Goal: Task Accomplishment & Management: Manage account settings

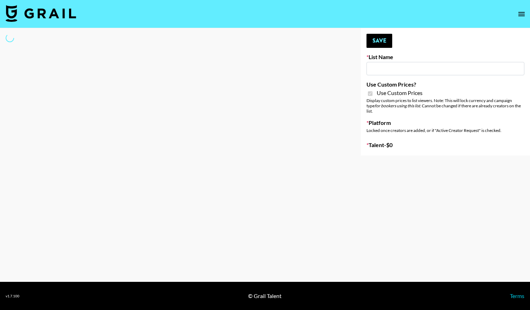
type input "House of Fab ([DATE])"
checkbox input "true"
select select "Brand"
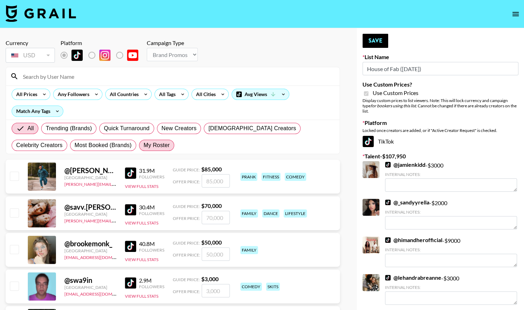
click at [144, 146] on span "My Roster" at bounding box center [157, 145] width 26 height 8
click at [144, 145] on input "My Roster" at bounding box center [144, 145] width 0 height 0
radio input "true"
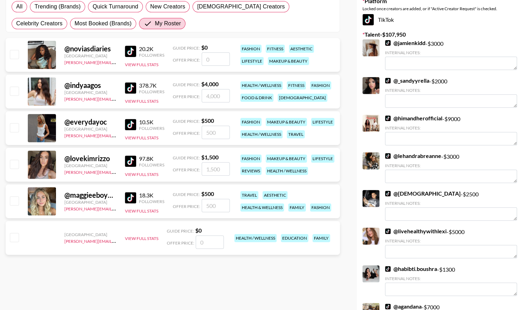
scroll to position [122, 0]
click at [14, 201] on input "checkbox" at bounding box center [14, 200] width 8 height 8
checkbox input "true"
drag, startPoint x: 224, startPoint y: 203, endPoint x: 177, endPoint y: 203, distance: 47.2
click at [177, 203] on div "Offer Price: 500" at bounding box center [201, 205] width 57 height 13
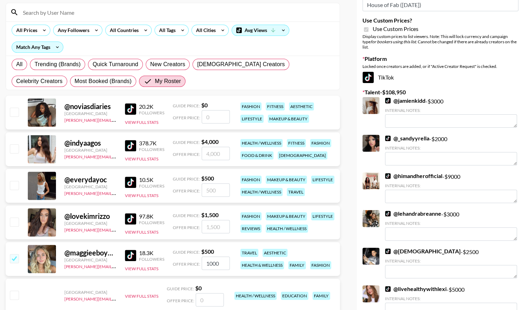
scroll to position [0, 0]
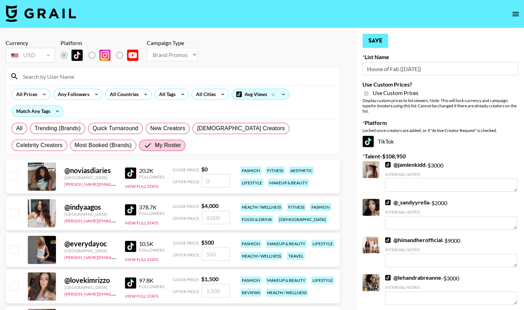
type input "1000"
click at [380, 43] on button "Save" at bounding box center [376, 41] width 26 height 14
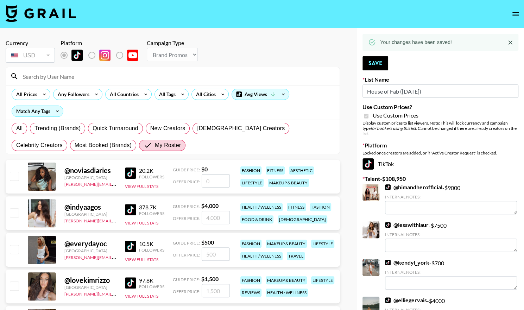
click at [10, 210] on input "checkbox" at bounding box center [14, 212] width 8 height 8
checkbox input "true"
type input "4000"
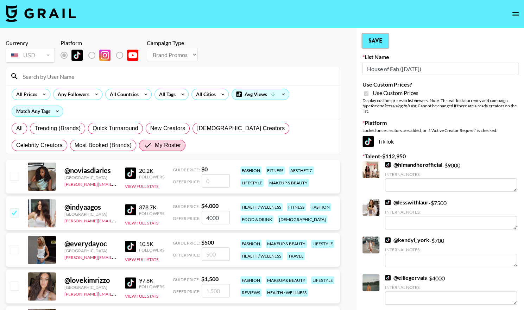
click at [373, 41] on button "Save" at bounding box center [376, 41] width 26 height 14
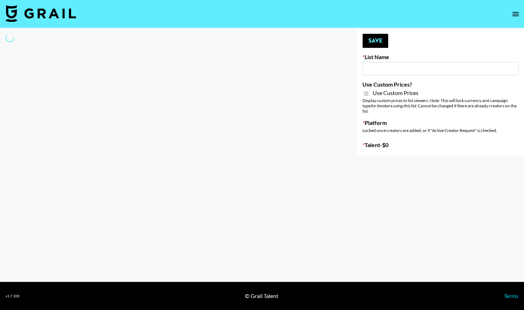
type input "Super Power ([DATE])"
checkbox input "true"
select select "Brand"
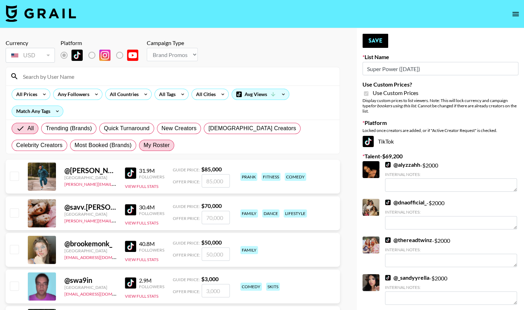
click at [144, 146] on span "My Roster" at bounding box center [157, 145] width 26 height 8
click at [144, 145] on input "My Roster" at bounding box center [144, 145] width 0 height 0
radio input "true"
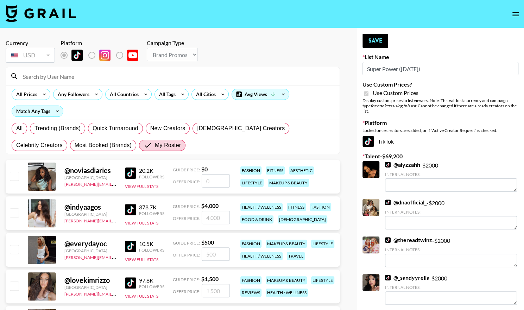
click at [14, 210] on input "checkbox" at bounding box center [14, 212] width 8 height 8
checkbox input "true"
type input "4000"
click at [374, 40] on button "Save" at bounding box center [376, 41] width 26 height 14
